Goal: Contribute content: Contribute content

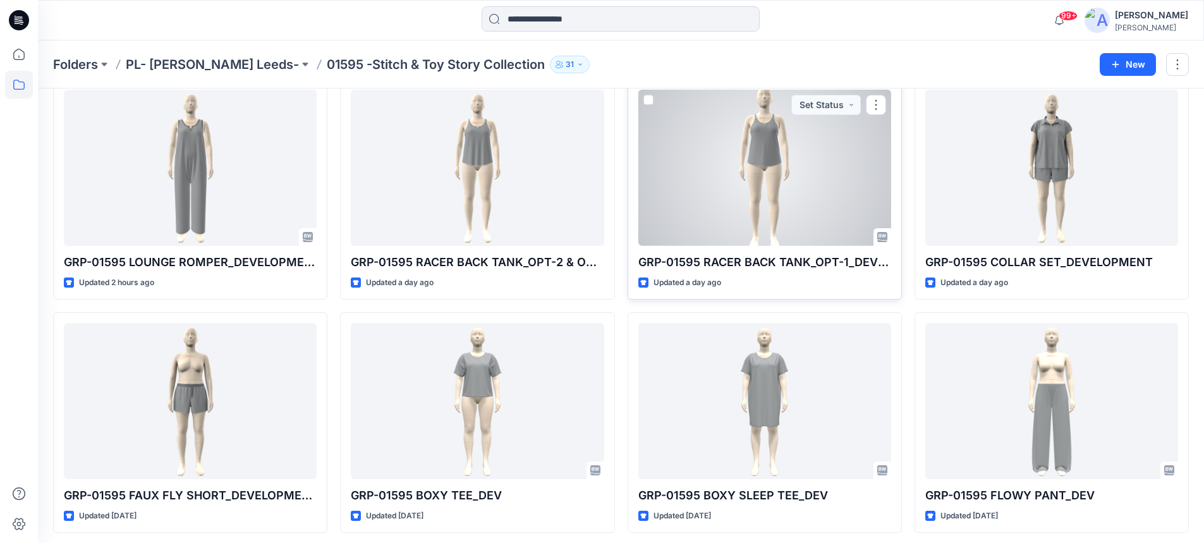
scroll to position [68, 0]
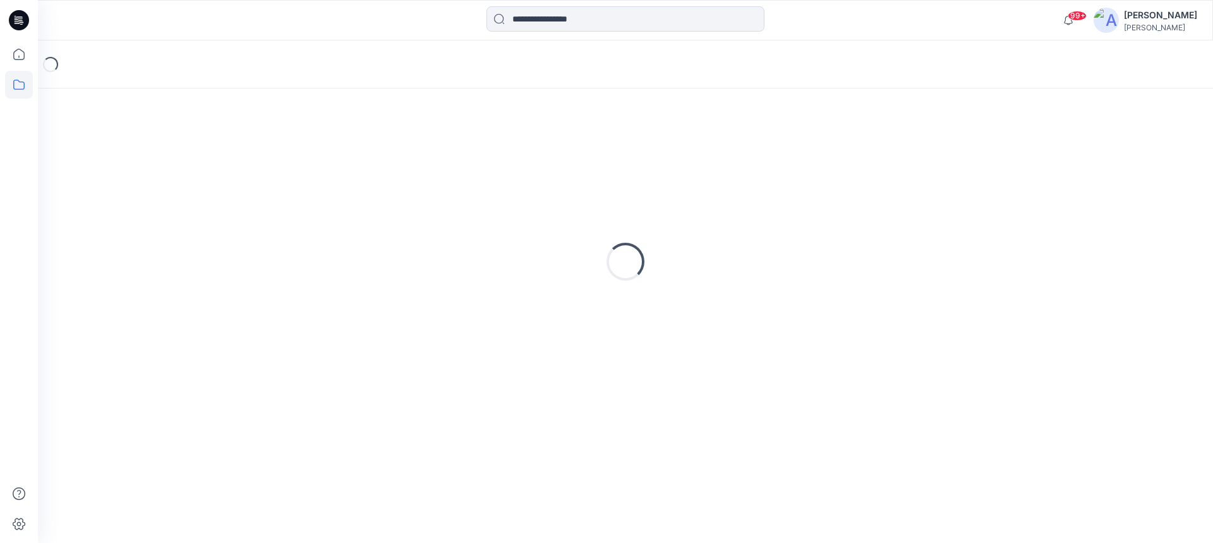
click at [21, 9] on icon at bounding box center [19, 20] width 20 height 40
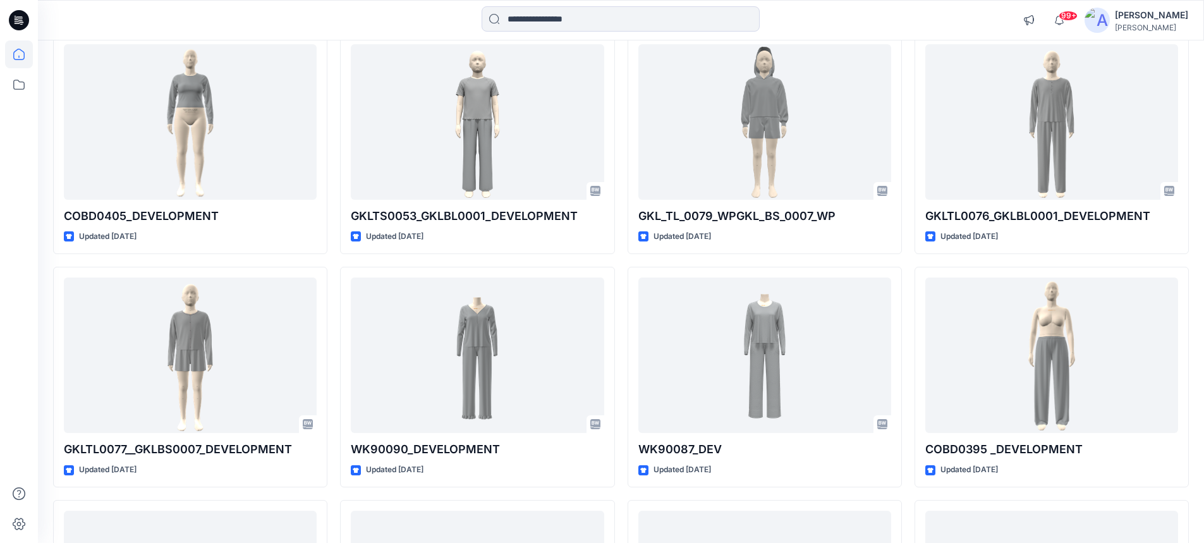
scroll to position [5278, 0]
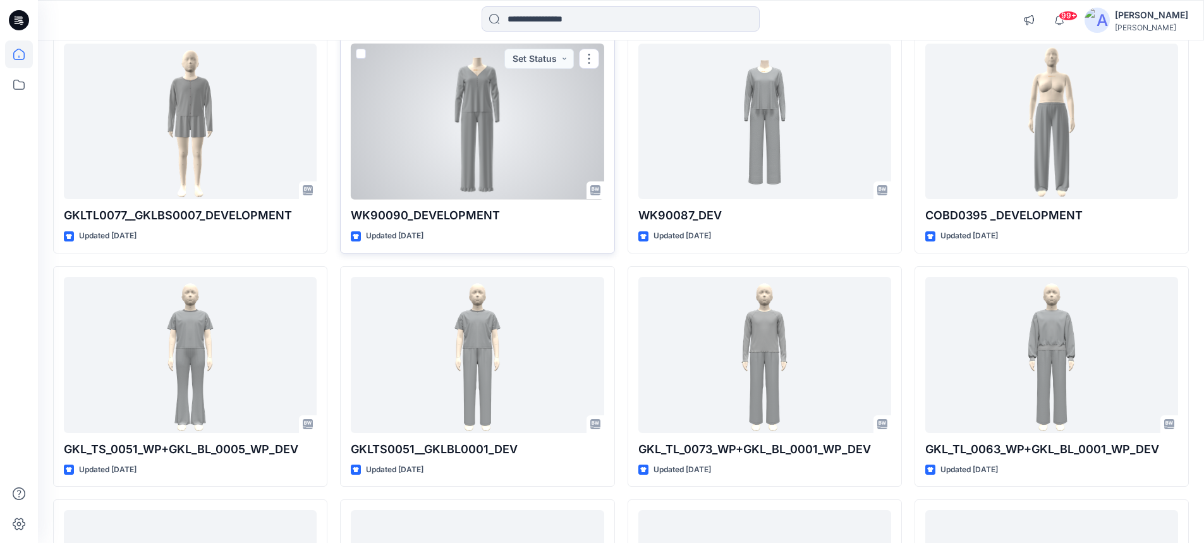
click at [521, 137] on div at bounding box center [477, 122] width 253 height 156
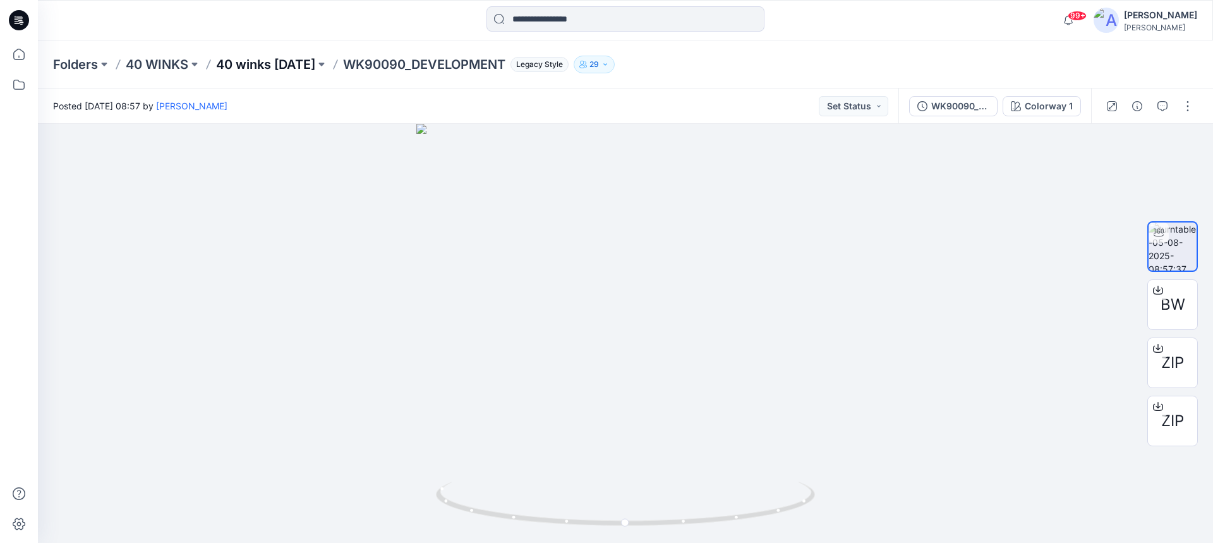
click at [233, 65] on p "40 winks Nov 25" at bounding box center [265, 65] width 99 height 18
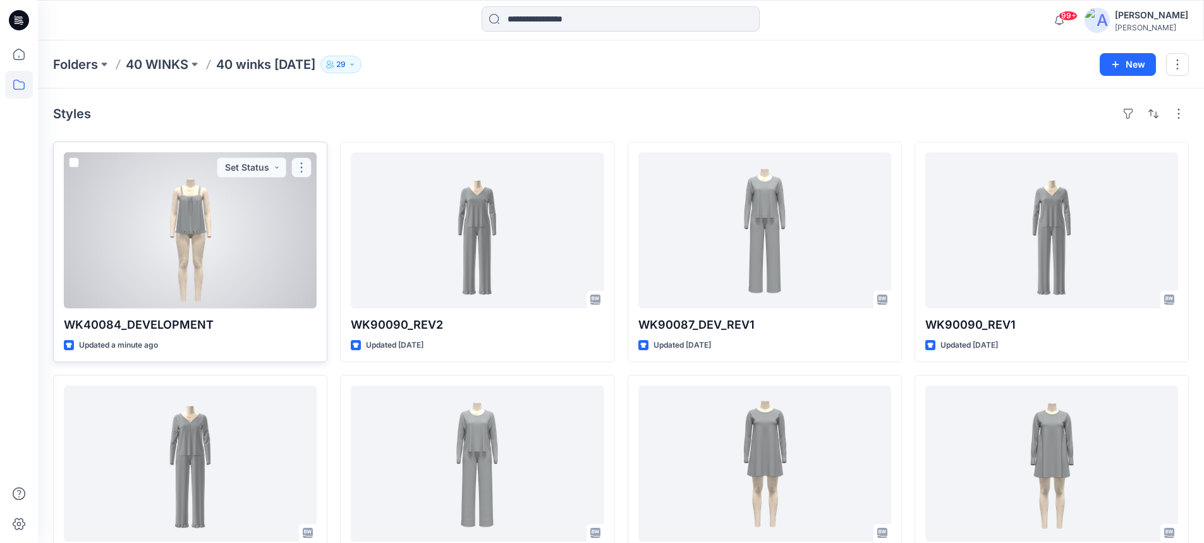
click at [303, 168] on button "button" at bounding box center [301, 167] width 20 height 20
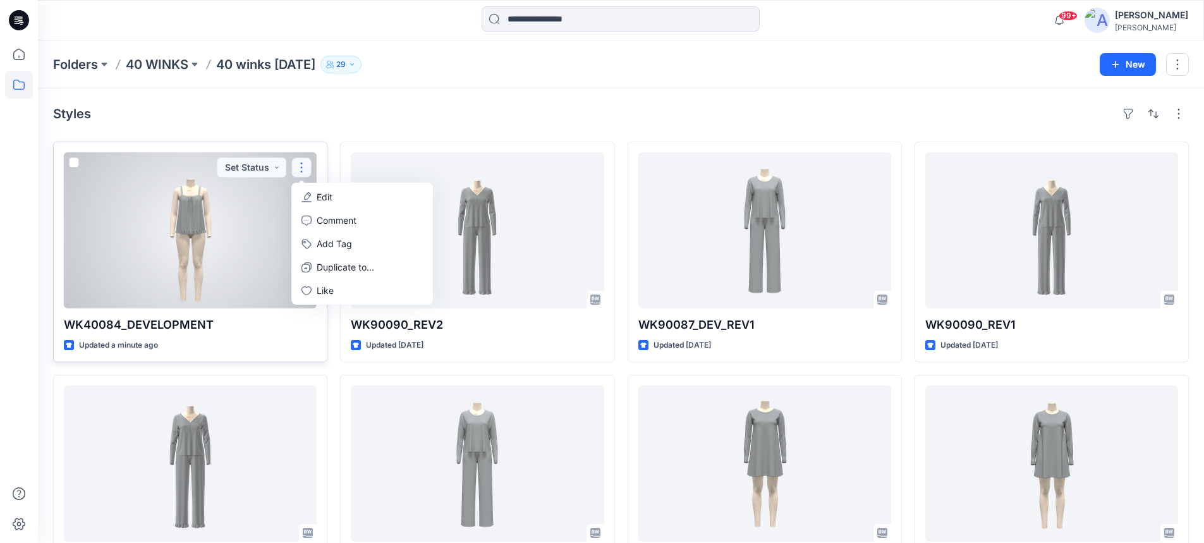
click at [325, 196] on p "Edit" at bounding box center [325, 196] width 16 height 13
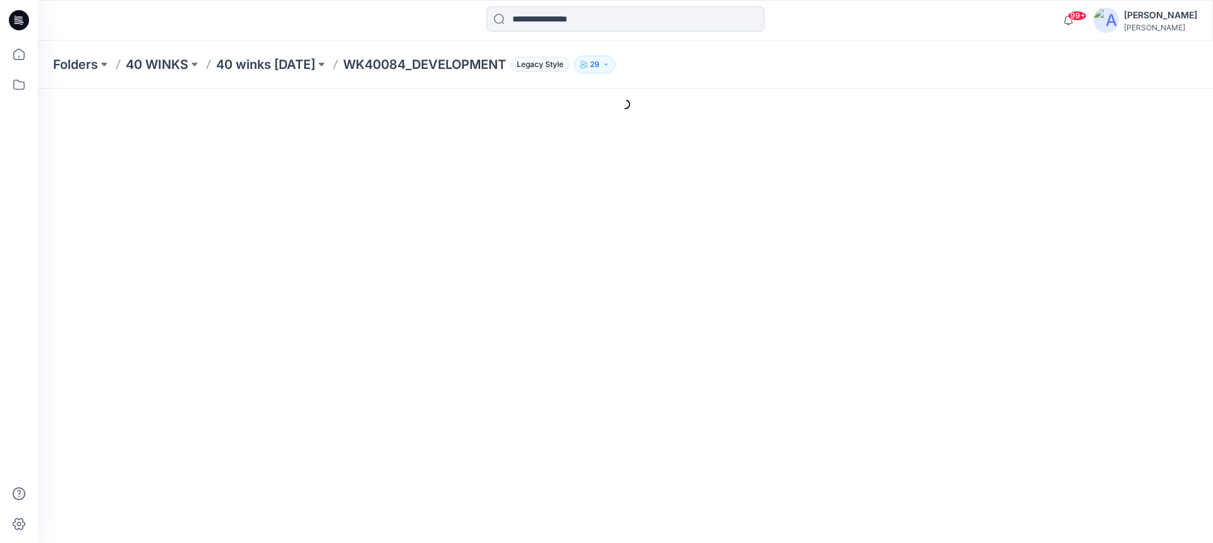
type input "**********"
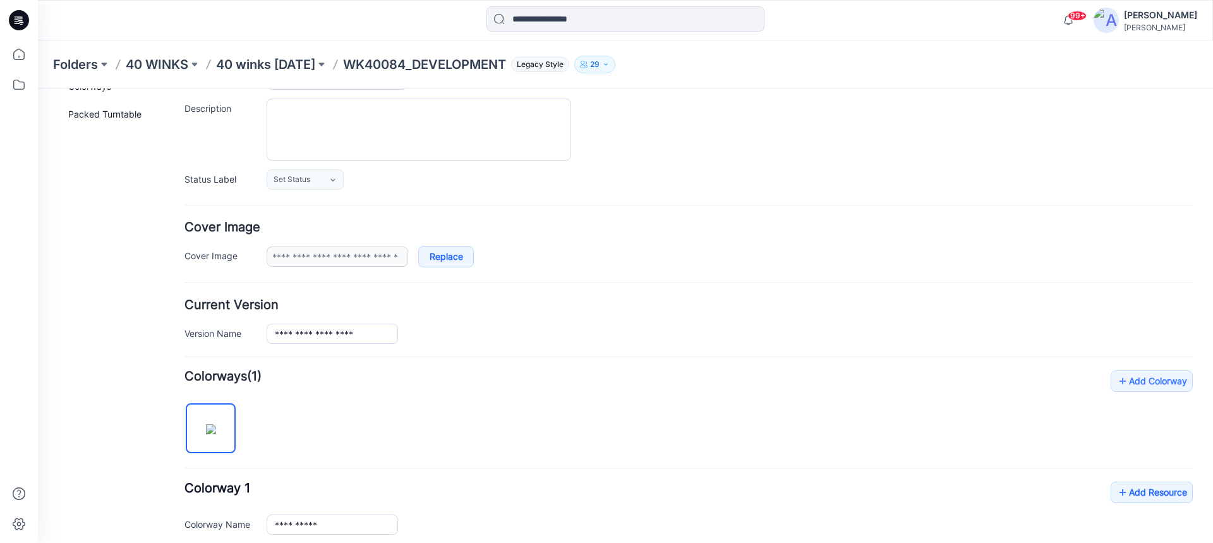
scroll to position [253, 0]
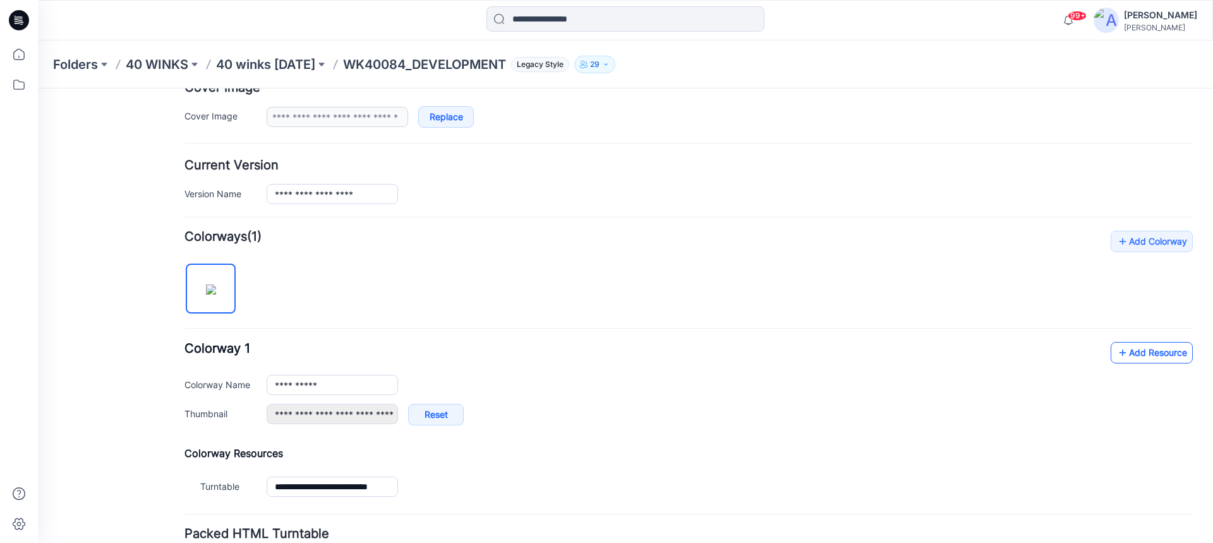
click at [1125, 359] on link "Add Resource" at bounding box center [1152, 352] width 82 height 21
click at [1144, 351] on link "Add Resource" at bounding box center [1152, 352] width 82 height 21
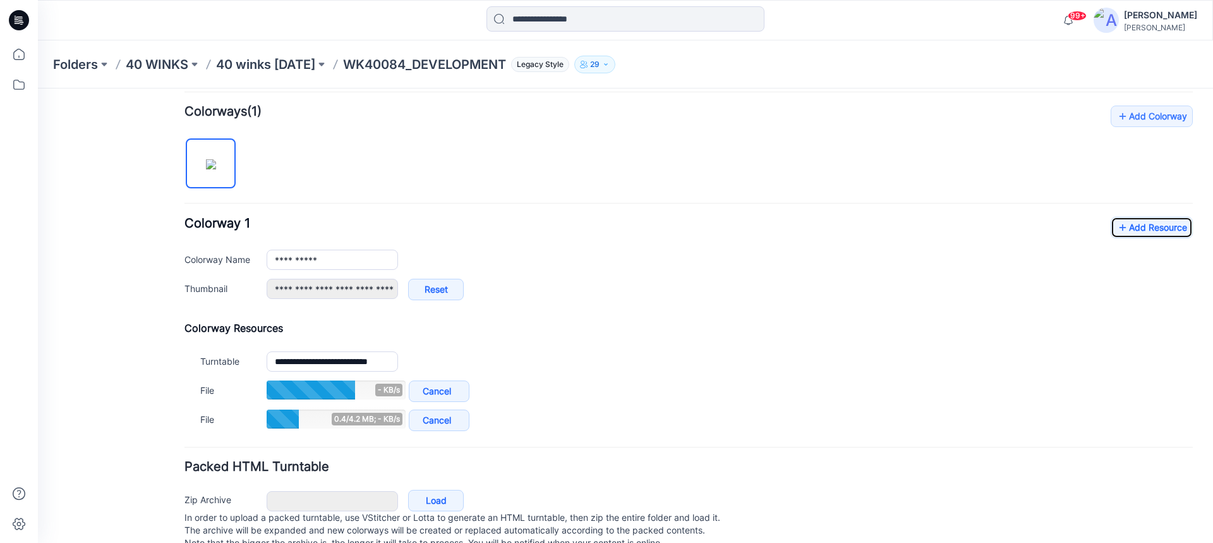
scroll to position [379, 0]
click at [1150, 233] on link "Add Resource" at bounding box center [1152, 226] width 82 height 21
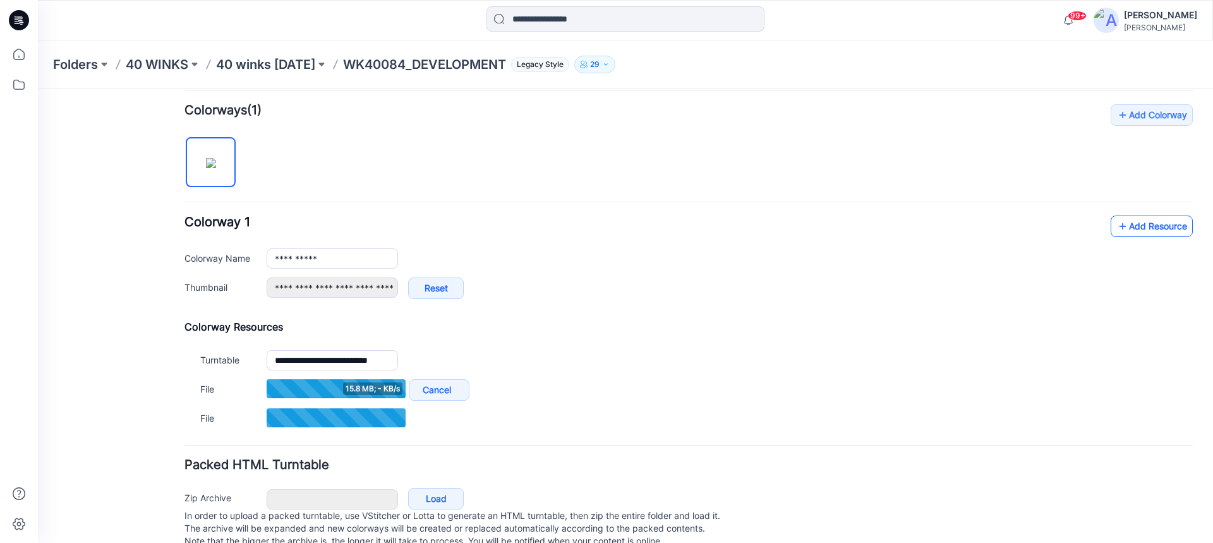
click at [1124, 231] on link "Add Resource" at bounding box center [1152, 226] width 82 height 21
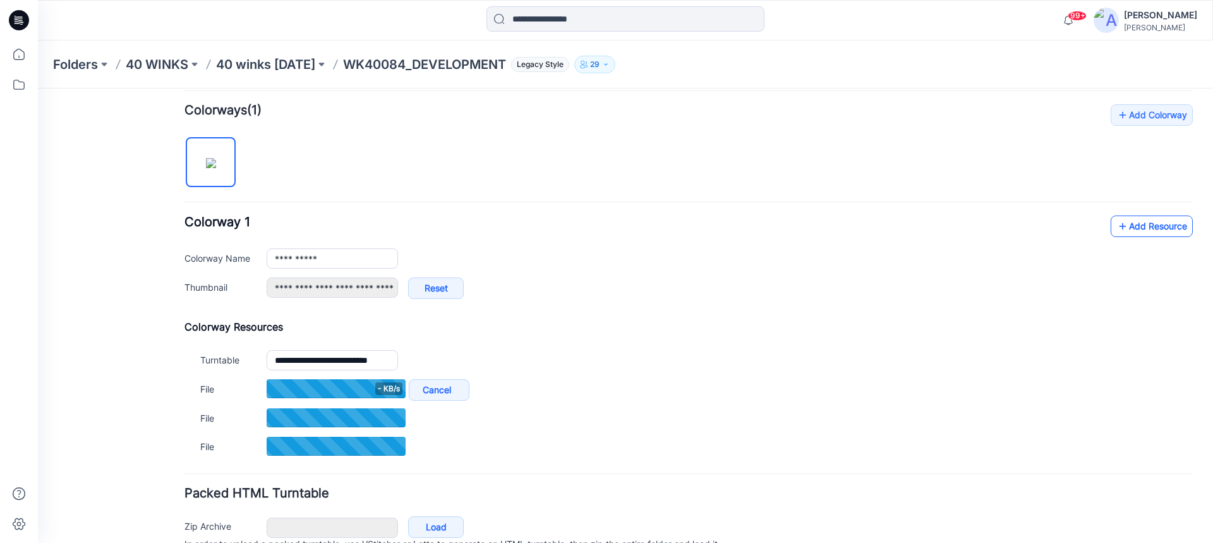
click at [1141, 218] on link "Add Resource" at bounding box center [1152, 226] width 82 height 21
click at [1117, 222] on icon at bounding box center [1123, 226] width 13 height 20
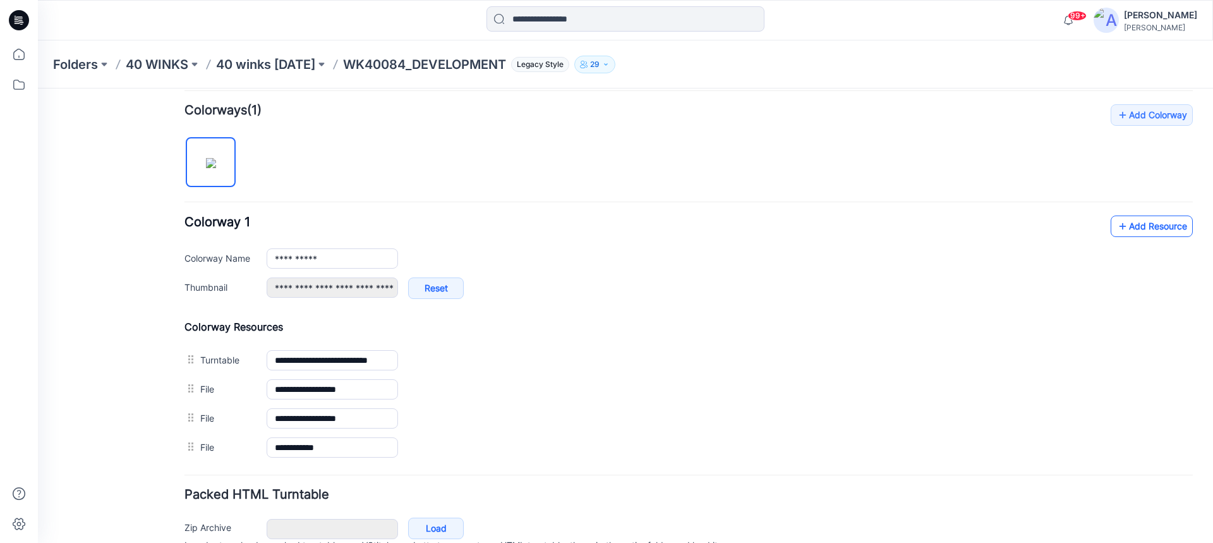
click at [1151, 227] on link "Add Resource" at bounding box center [1152, 226] width 82 height 21
